Goal: Book appointment/travel/reservation

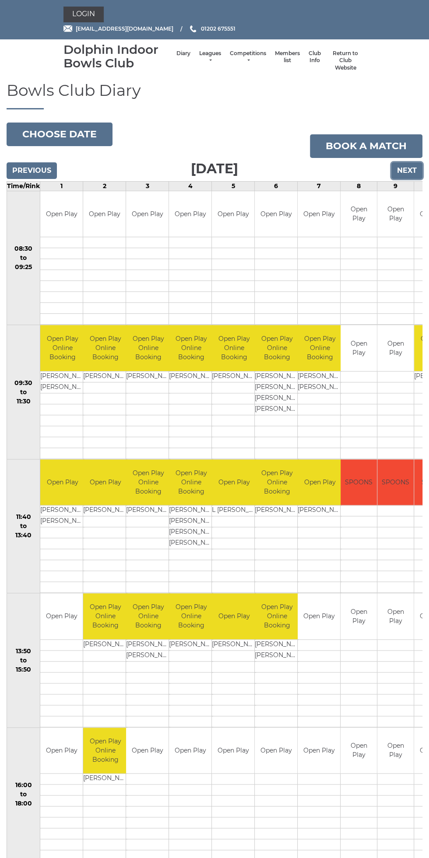
click at [409, 170] on input "Next" at bounding box center [406, 170] width 31 height 17
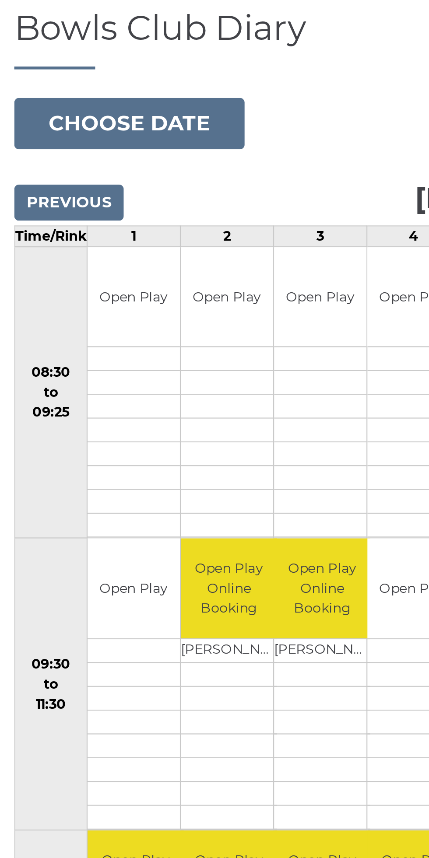
scroll to position [7, 0]
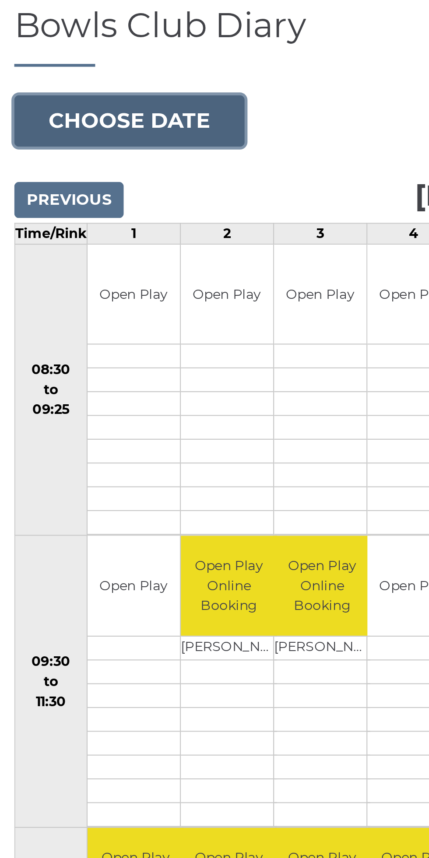
click at [80, 123] on button "Choose date" at bounding box center [60, 127] width 106 height 24
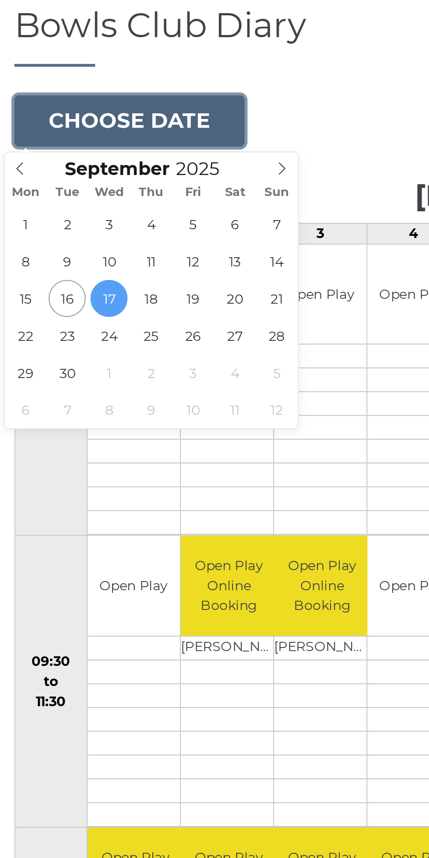
type input "[DATE]"
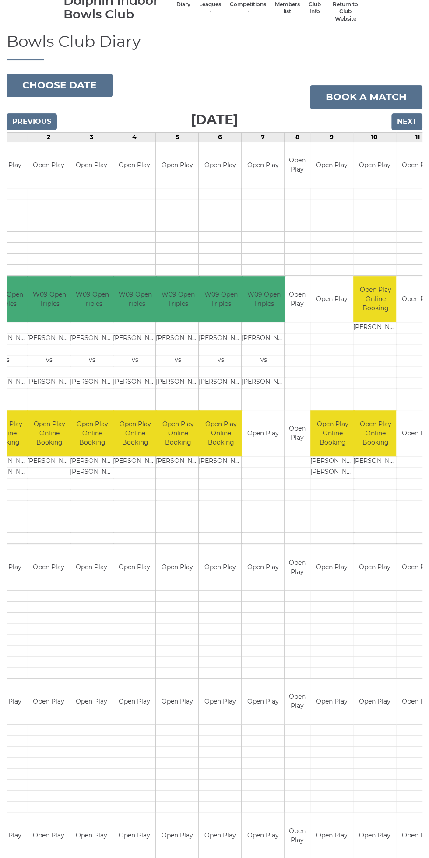
scroll to position [50, 0]
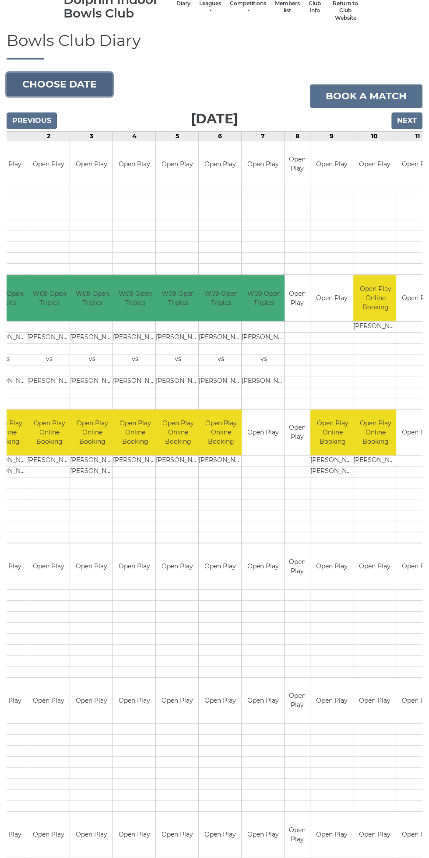
click at [81, 85] on button "Choose date" at bounding box center [60, 85] width 106 height 24
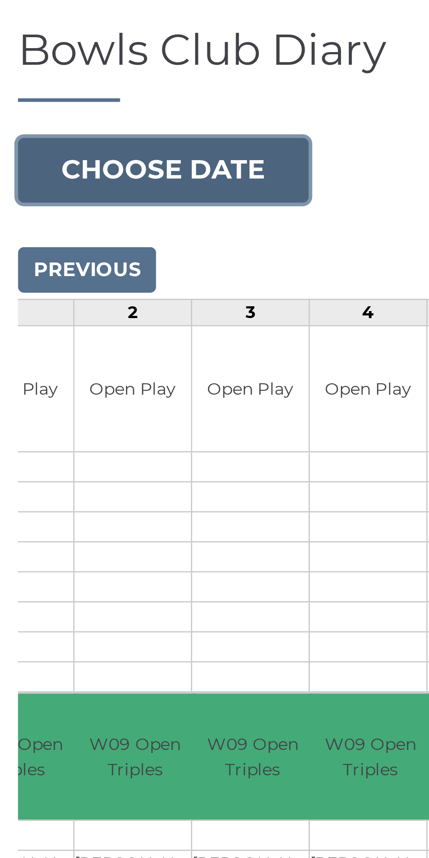
scroll to position [43, 0]
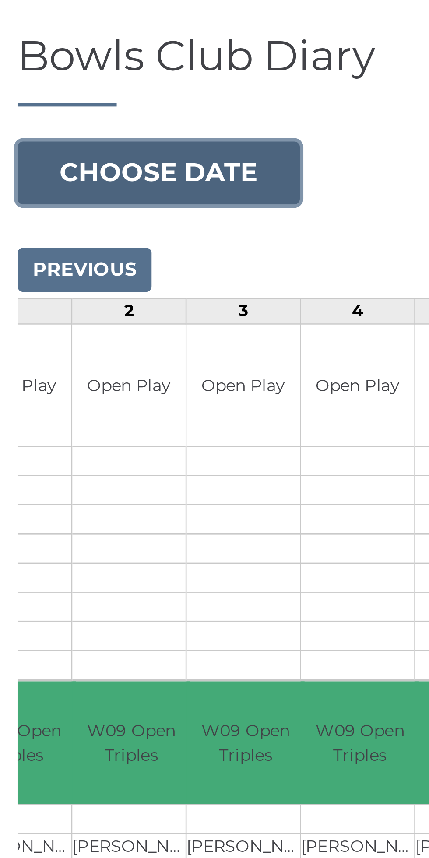
click at [77, 83] on button "Choose date" at bounding box center [60, 92] width 106 height 24
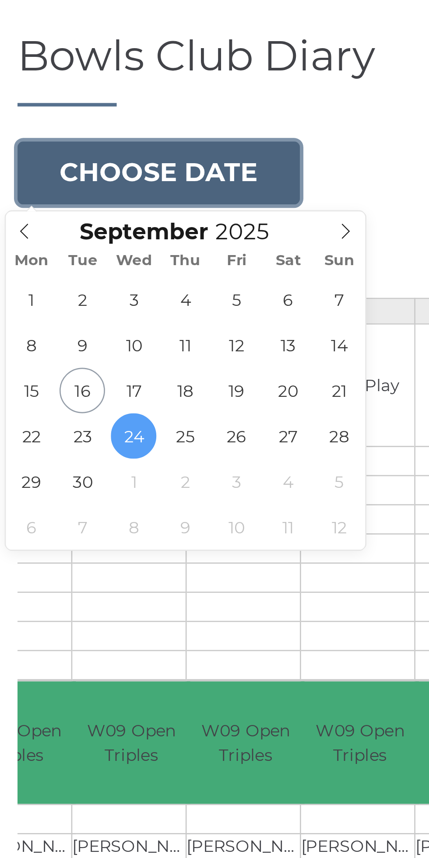
click at [78, 91] on button "Choose date" at bounding box center [60, 92] width 106 height 24
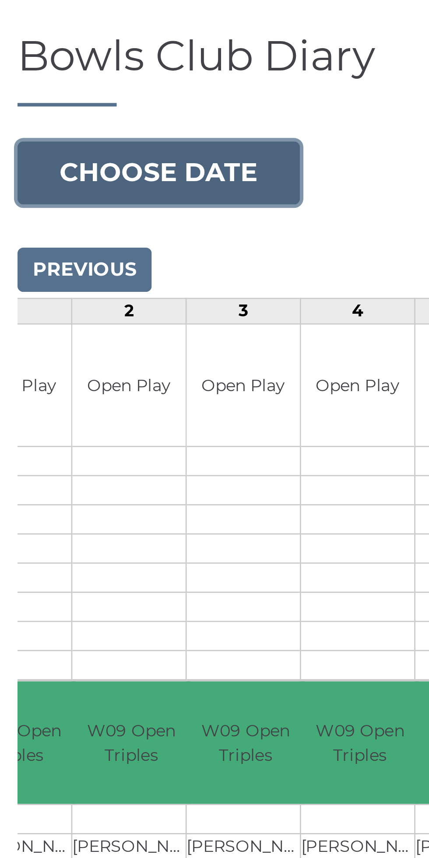
click at [86, 84] on button "Choose date" at bounding box center [60, 92] width 106 height 24
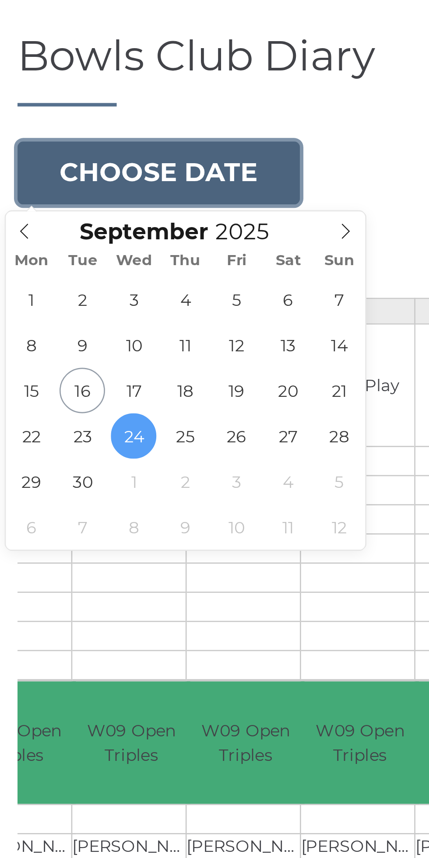
type input "[DATE]"
